Goal: Transaction & Acquisition: Purchase product/service

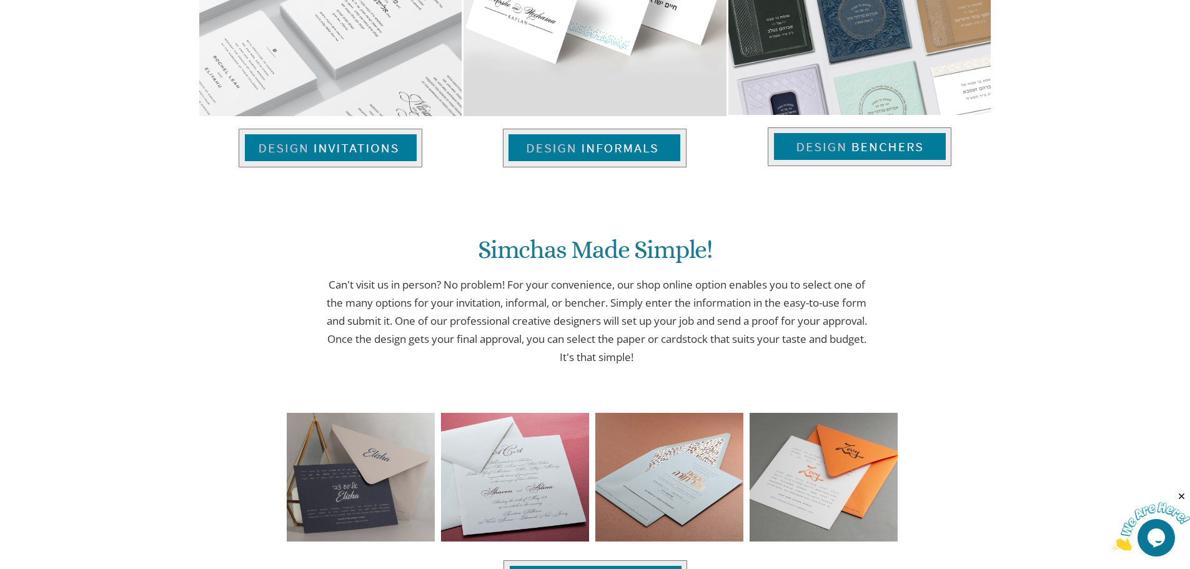
scroll to position [996, 0]
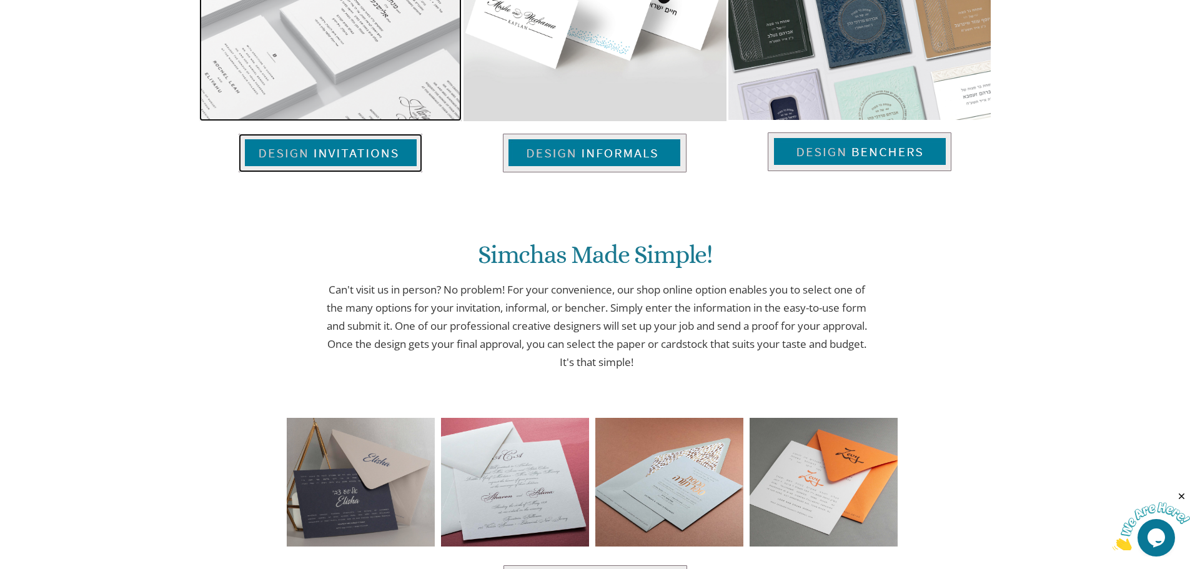
click at [345, 160] on img at bounding box center [331, 153] width 184 height 39
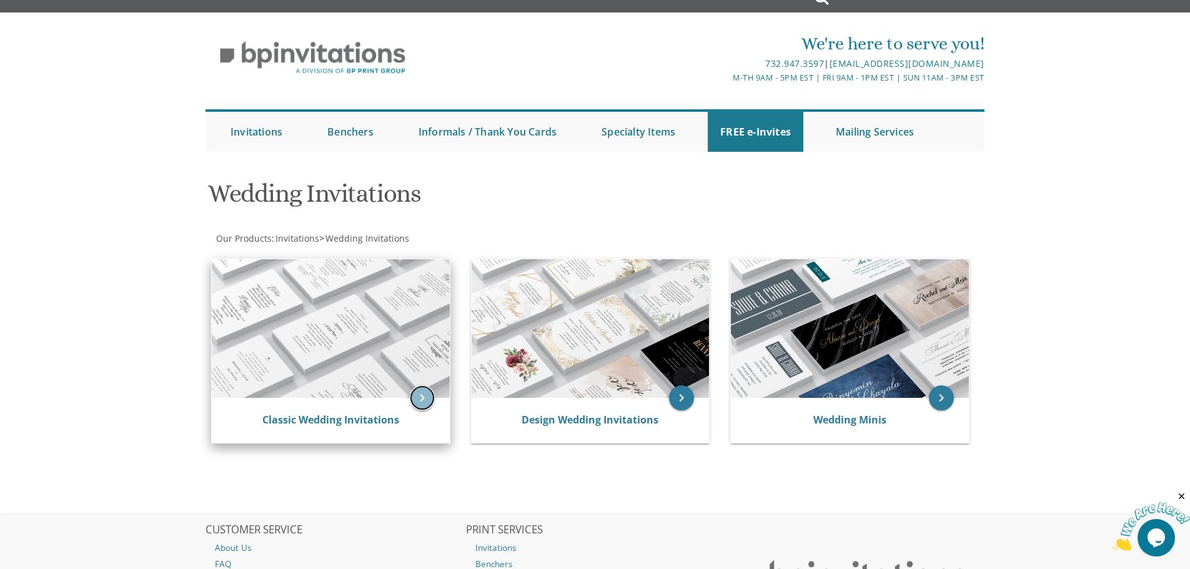
click at [418, 400] on icon "keyboard_arrow_right" at bounding box center [422, 397] width 25 height 25
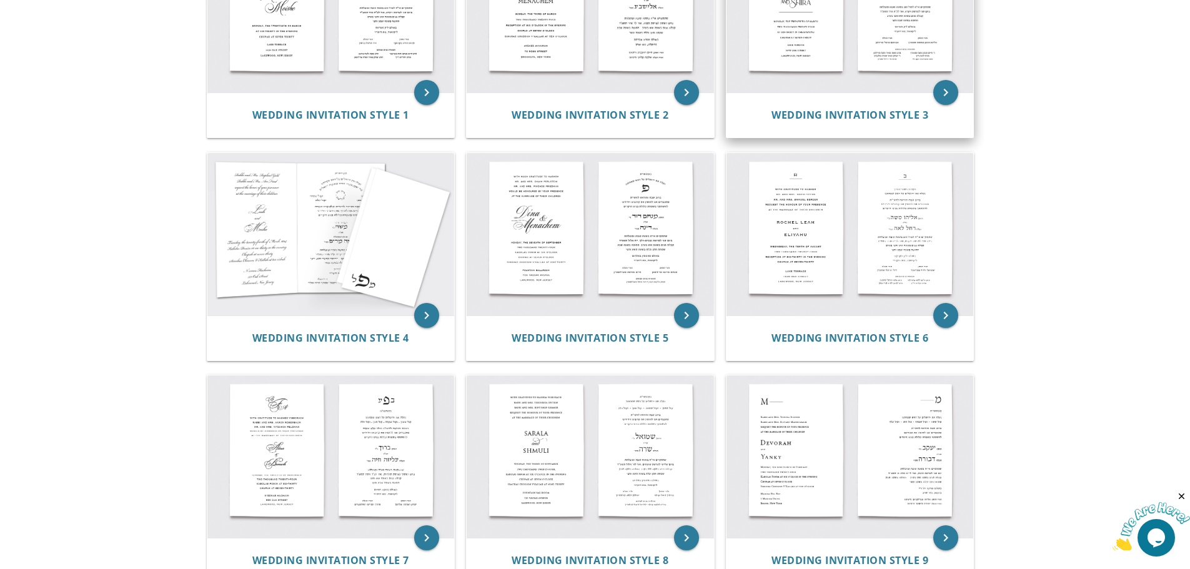
scroll to position [187, 0]
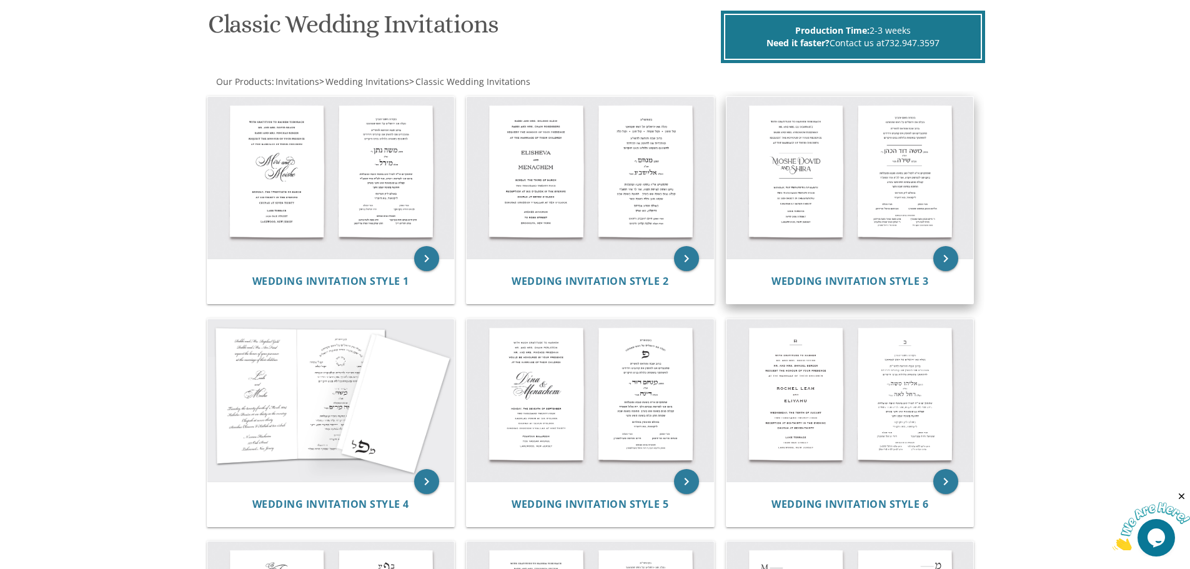
click at [845, 194] on img at bounding box center [849, 178] width 247 height 162
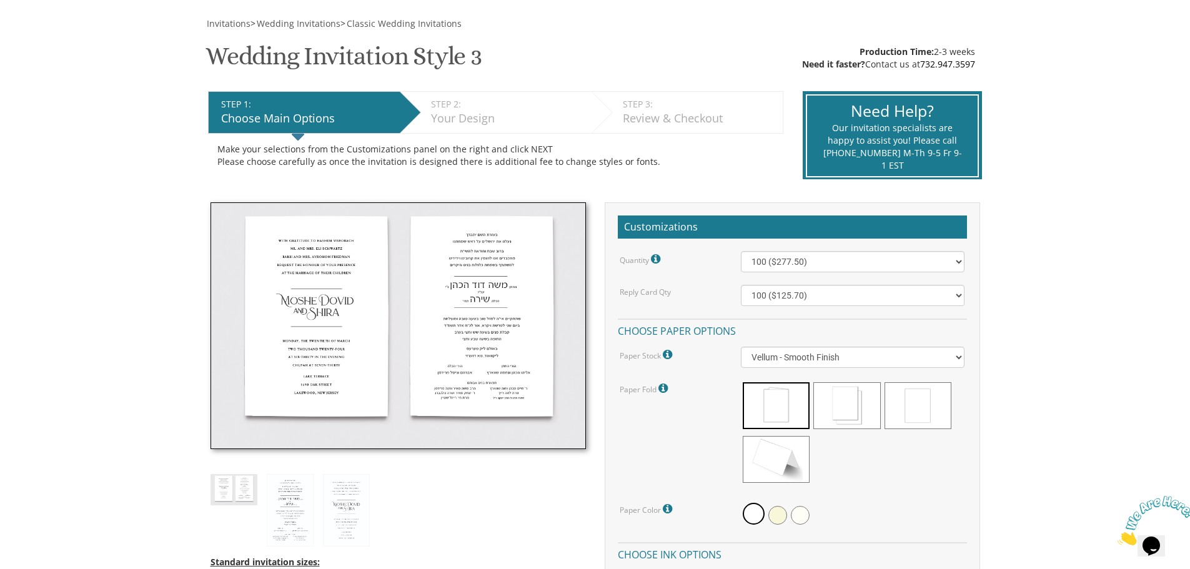
scroll to position [187, 0]
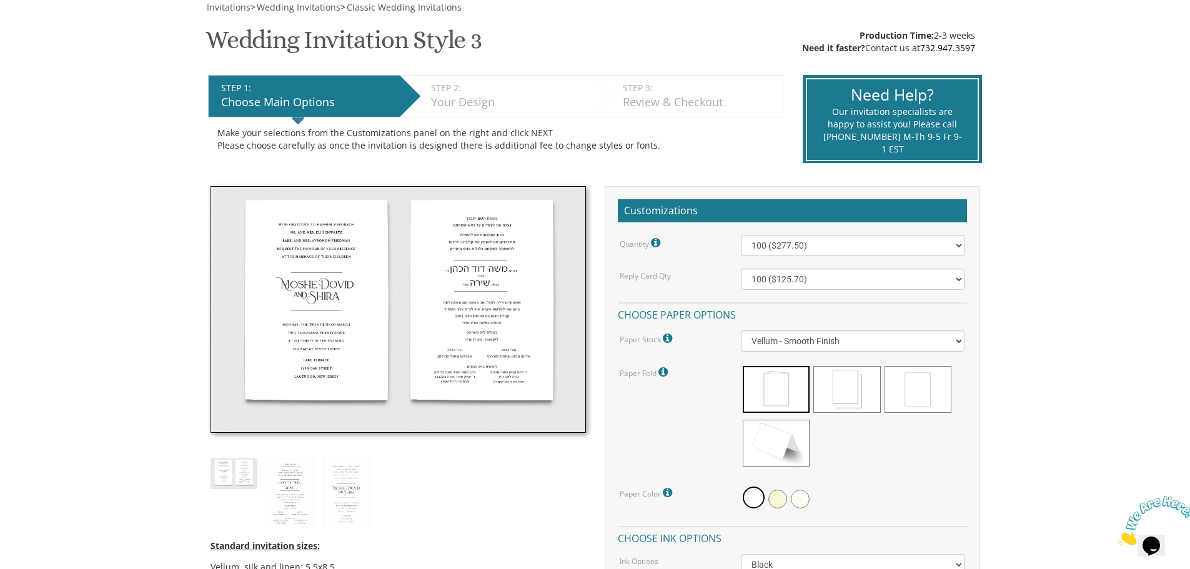
click at [965, 342] on div "Vellum - Smooth Finish Linen - Subtle Embossed Crosshatch Texture Silk - Soft, …" at bounding box center [852, 340] width 242 height 21
click at [953, 340] on select "Vellum - Smooth Finish Linen - Subtle Embossed Crosshatch Texture Silk - Soft, …" at bounding box center [853, 340] width 224 height 21
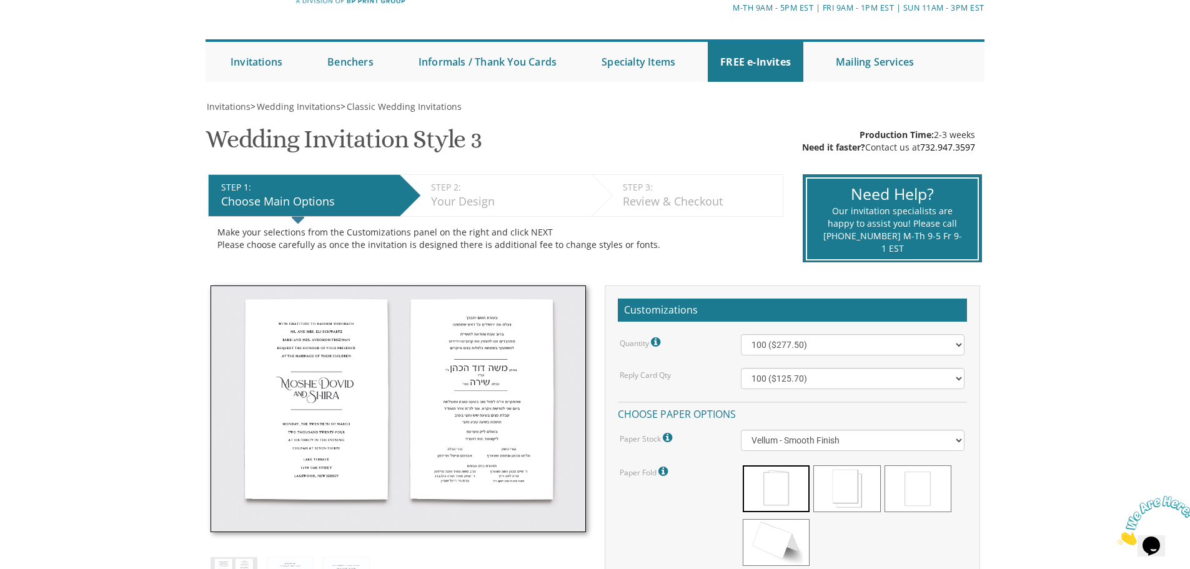
scroll to position [0, 0]
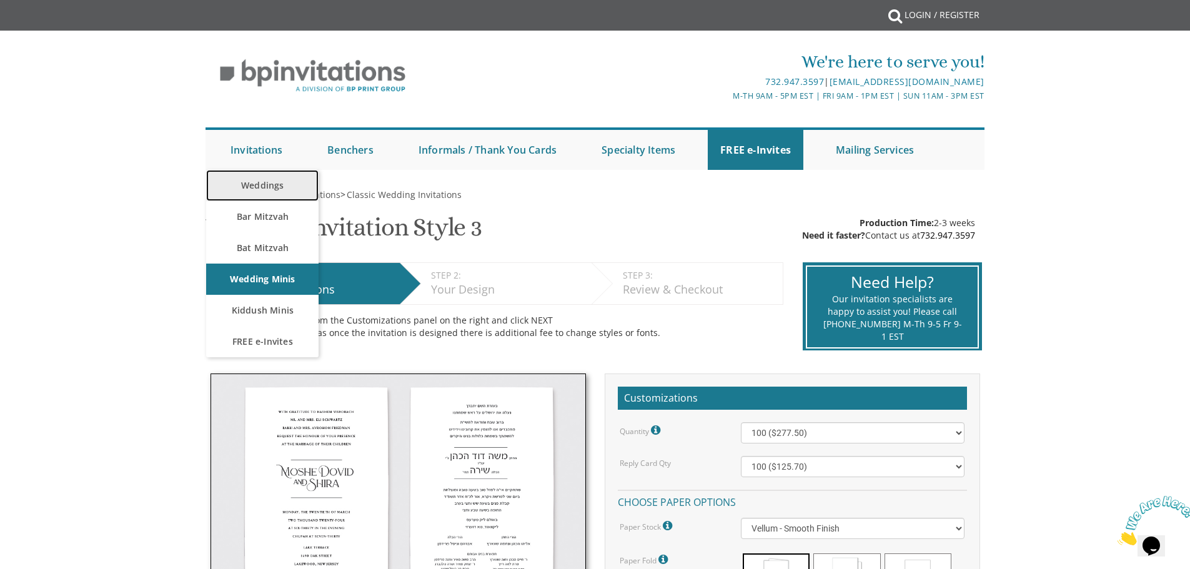
click at [264, 179] on link "Weddings" at bounding box center [262, 185] width 112 height 31
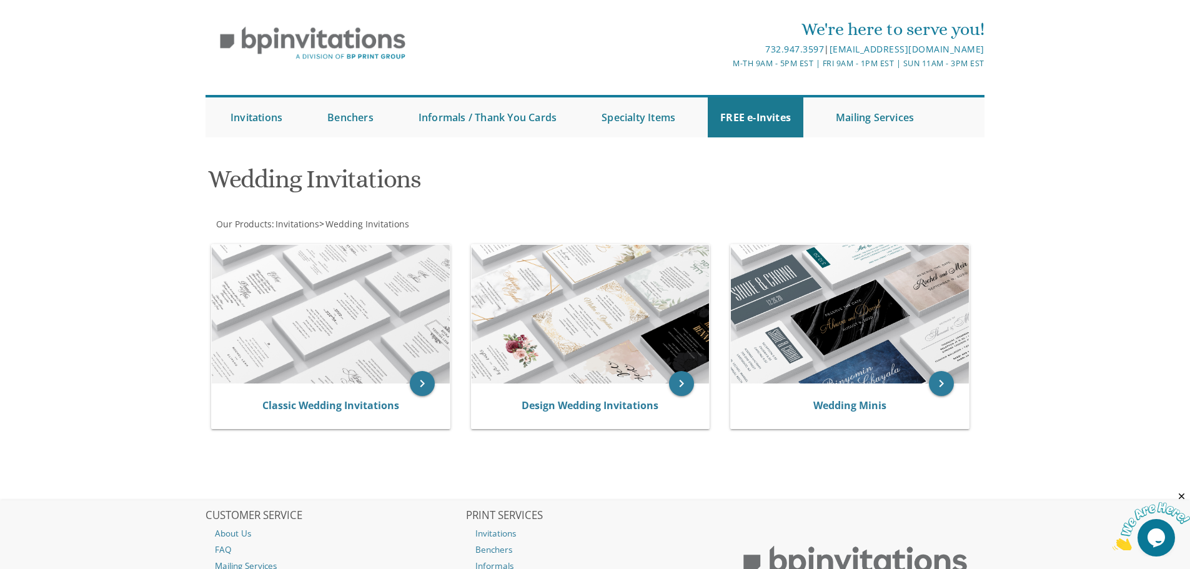
scroll to position [32, 0]
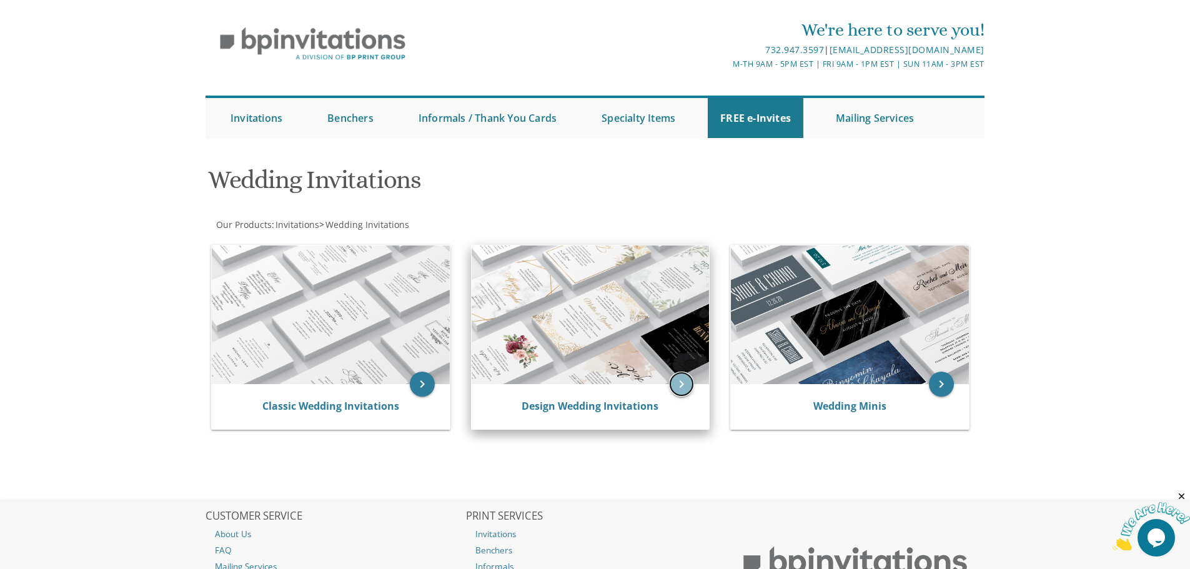
click at [685, 375] on icon "keyboard_arrow_right" at bounding box center [681, 384] width 25 height 25
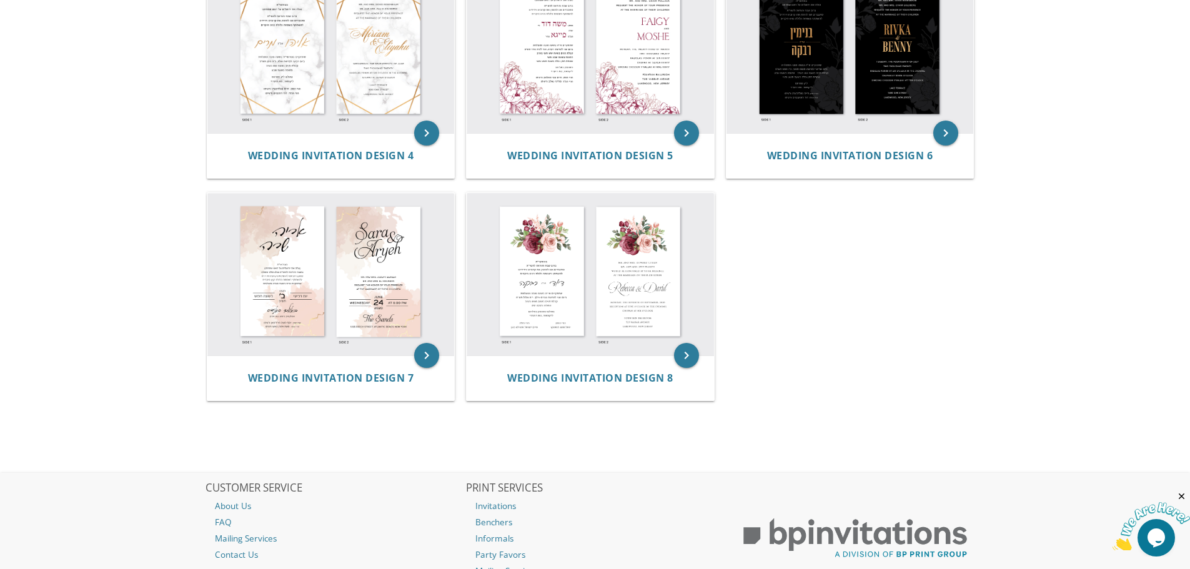
scroll to position [370, 0]
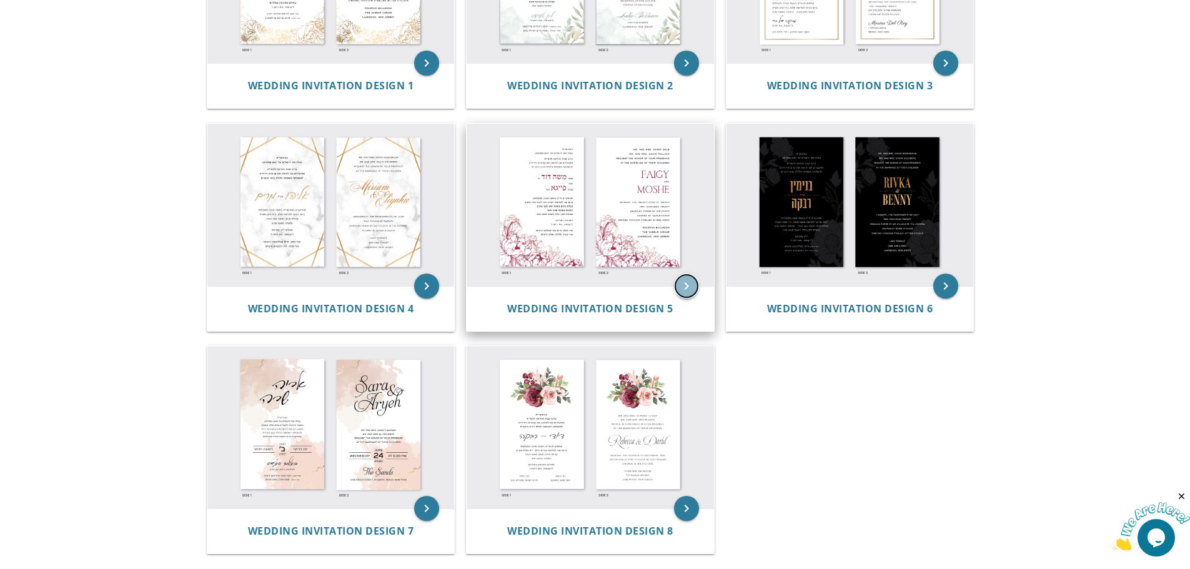
click at [678, 283] on icon "keyboard_arrow_right" at bounding box center [686, 286] width 25 height 25
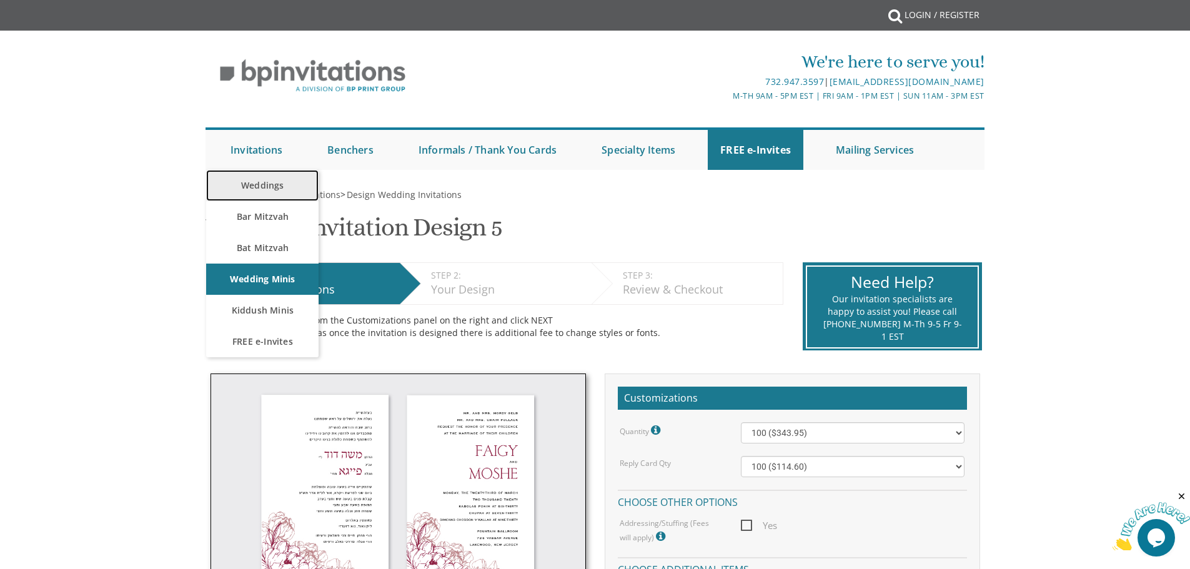
click at [270, 181] on link "Weddings" at bounding box center [262, 185] width 112 height 31
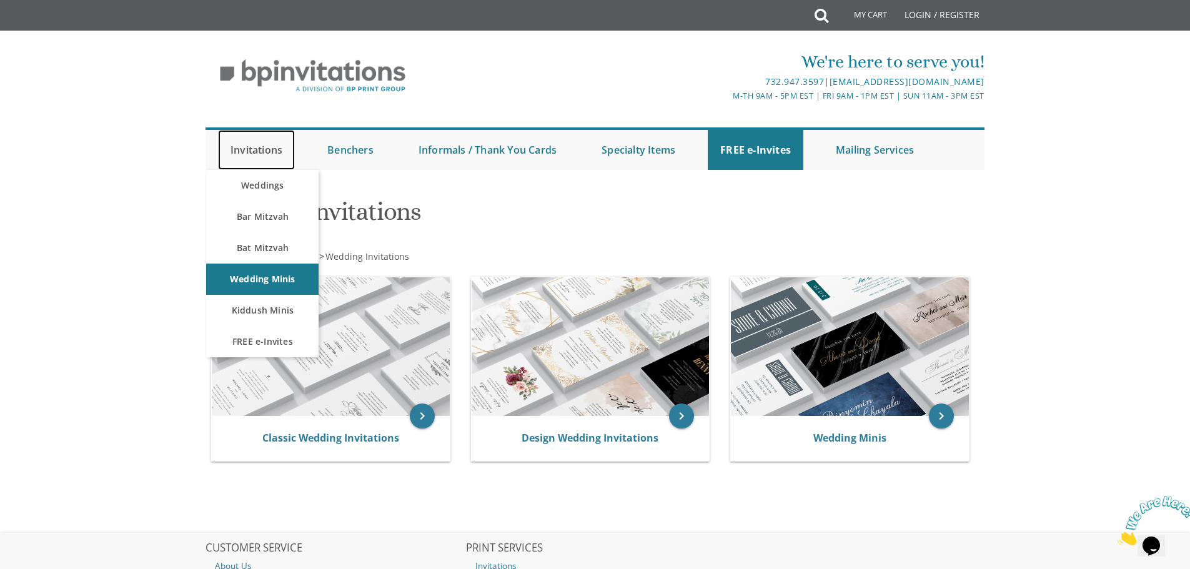
click at [272, 152] on link "Invitations" at bounding box center [256, 150] width 77 height 40
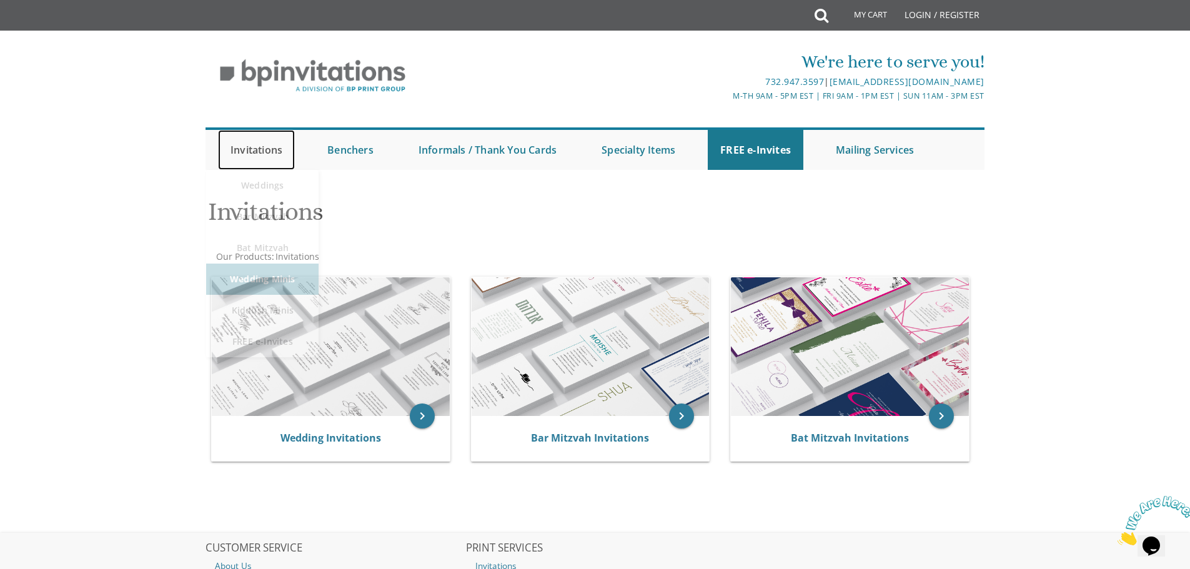
click at [282, 151] on link "Invitations" at bounding box center [256, 150] width 77 height 40
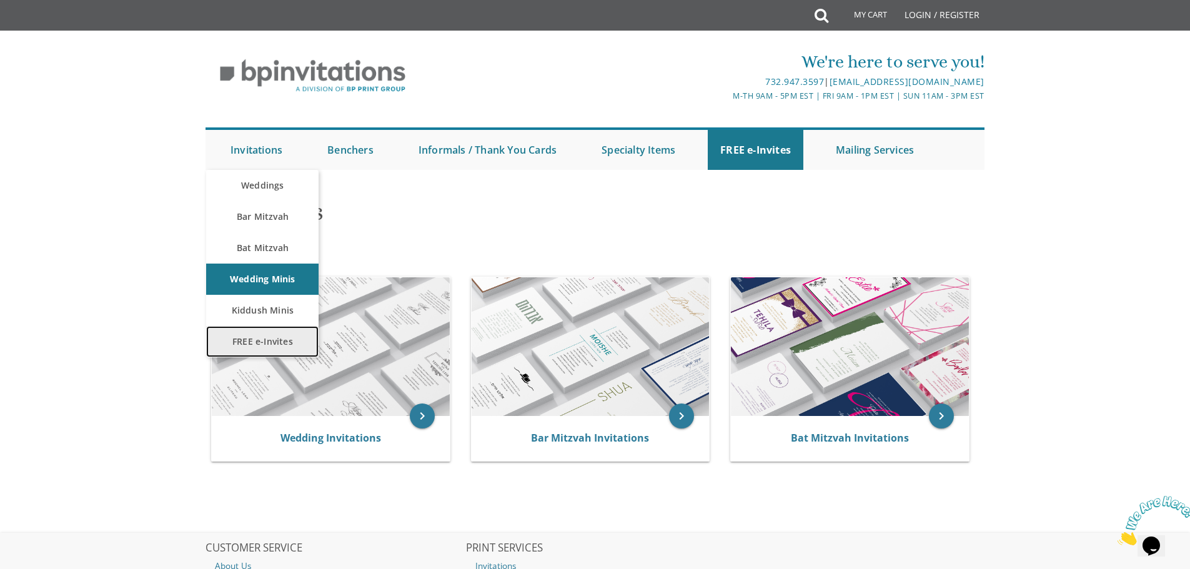
click at [266, 340] on link "FREE e-Invites" at bounding box center [262, 341] width 112 height 31
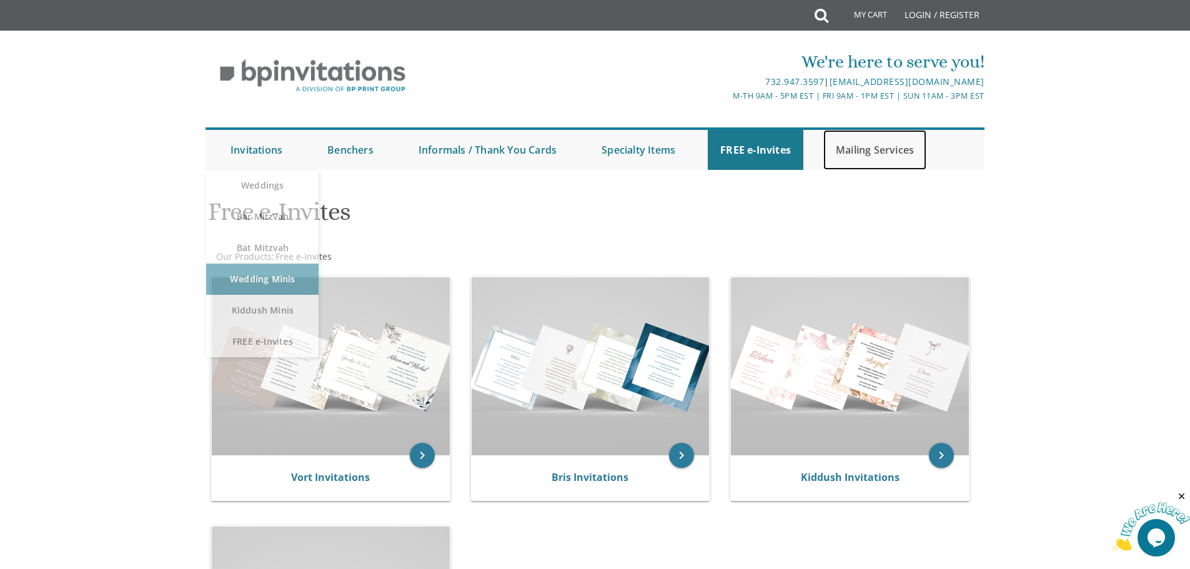
click at [875, 146] on link "Mailing Services" at bounding box center [874, 150] width 103 height 40
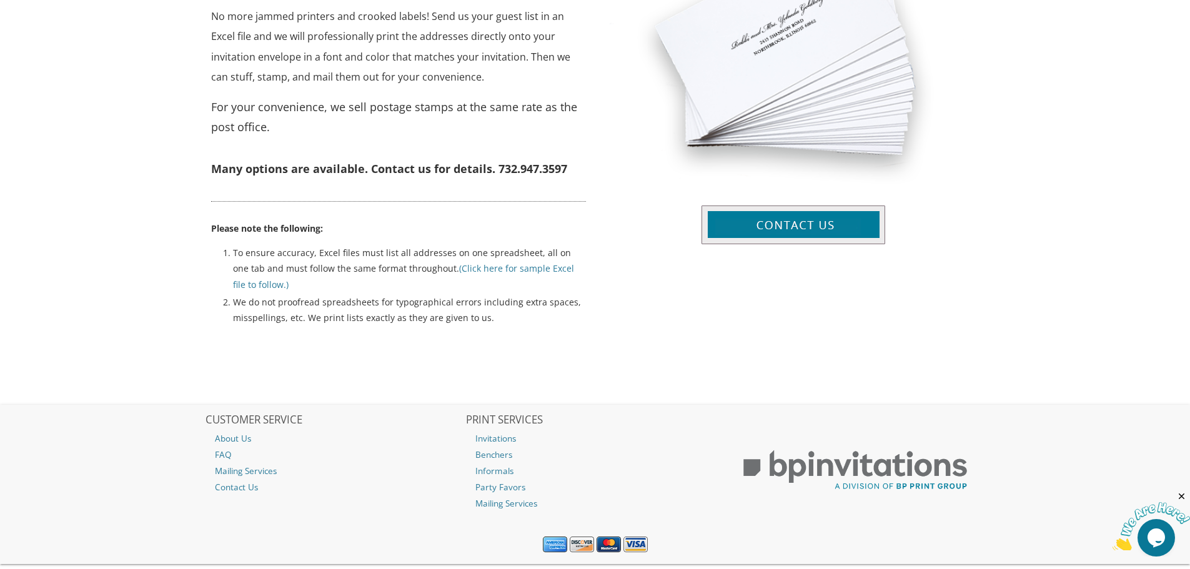
scroll to position [562, 0]
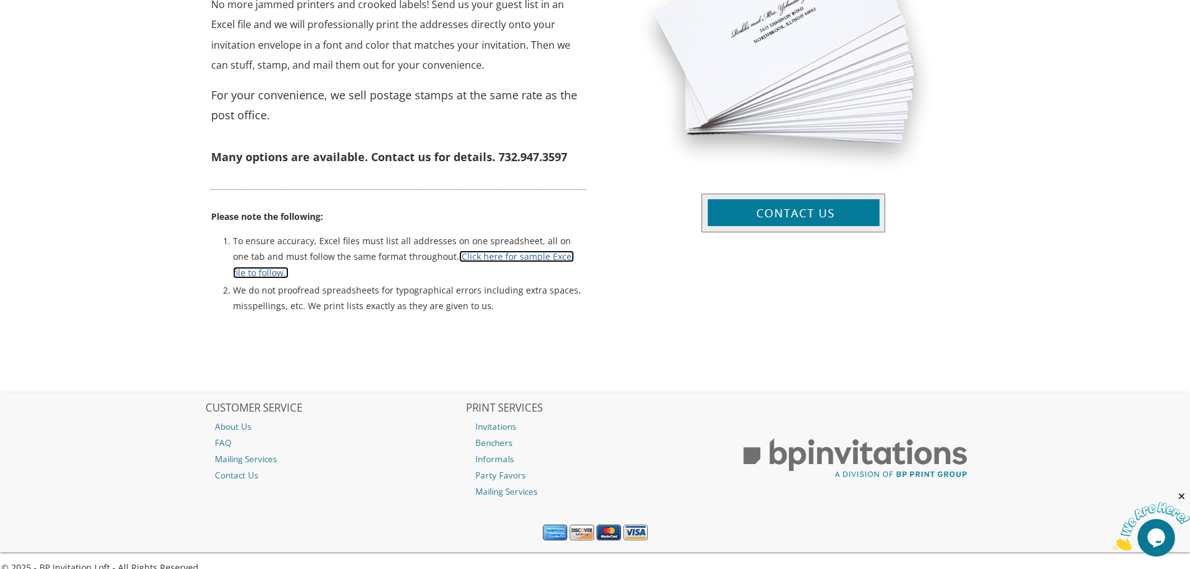
click at [472, 260] on link "(Click here for sample Excel file to follow.)" at bounding box center [403, 263] width 341 height 27
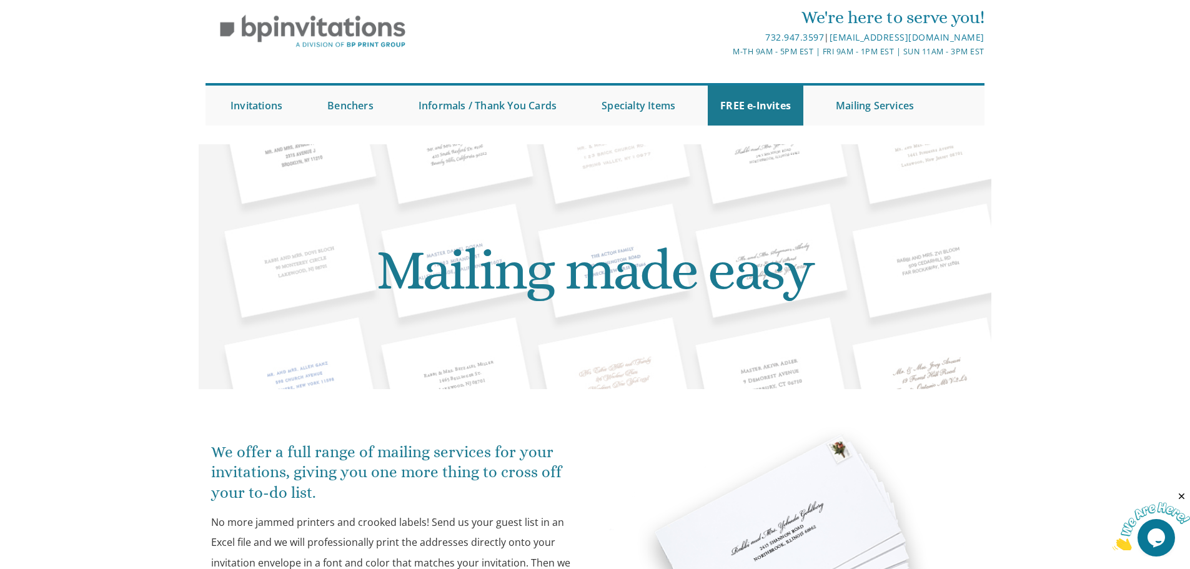
scroll to position [0, 0]
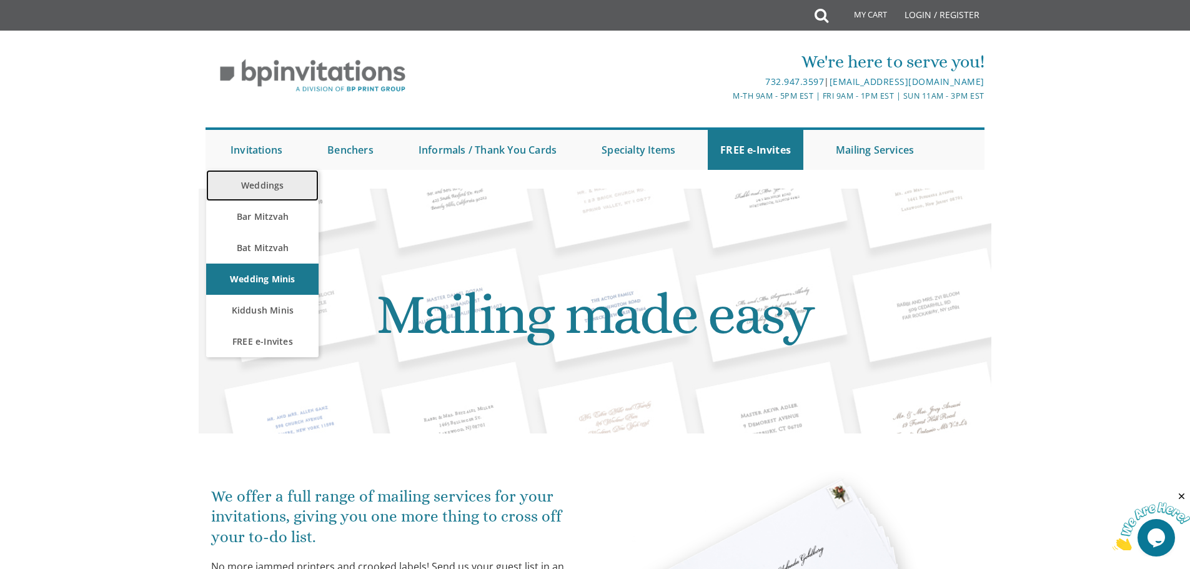
click at [265, 183] on link "Weddings" at bounding box center [262, 185] width 112 height 31
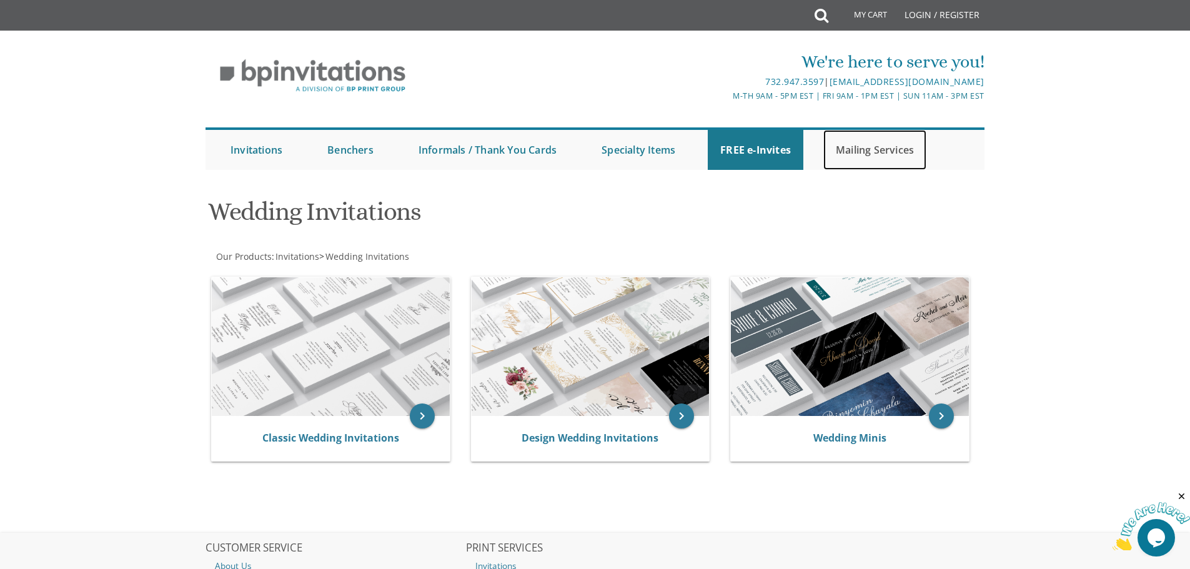
click at [869, 149] on link "Mailing Services" at bounding box center [874, 150] width 103 height 40
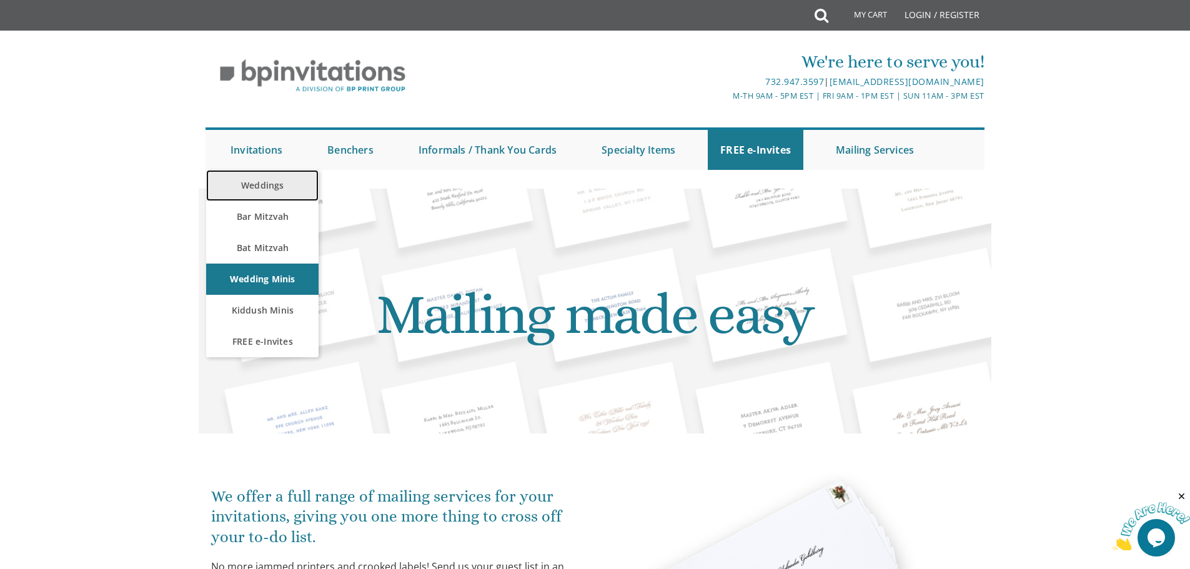
click at [269, 178] on link "Weddings" at bounding box center [262, 185] width 112 height 31
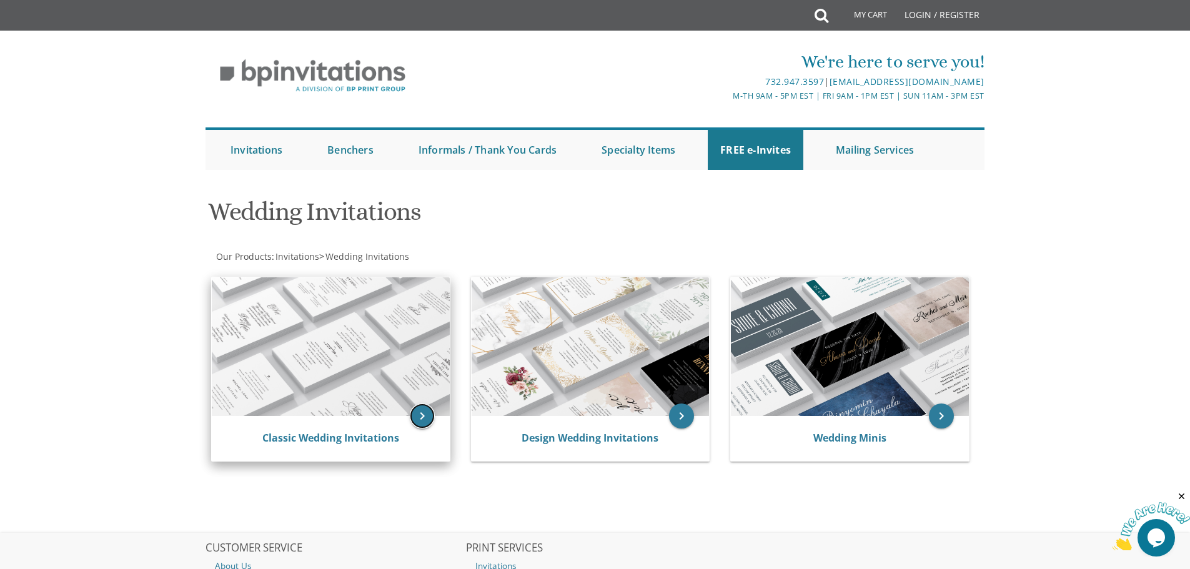
click at [423, 422] on icon "keyboard_arrow_right" at bounding box center [422, 416] width 25 height 25
